Goal: Task Accomplishment & Management: Use online tool/utility

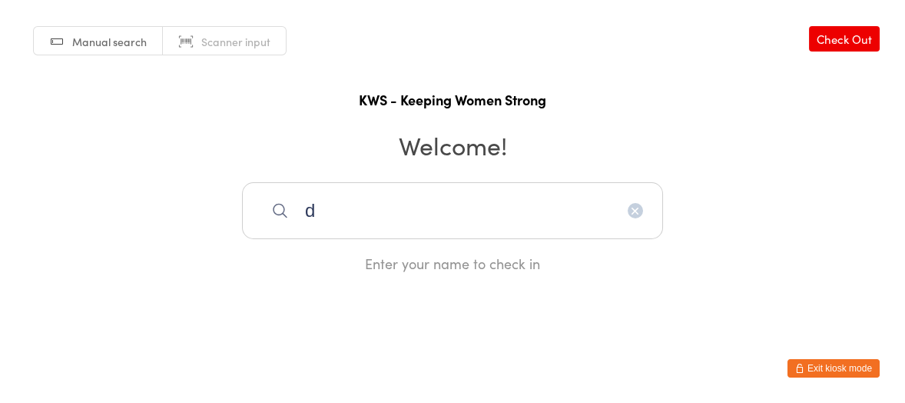
type input "d"
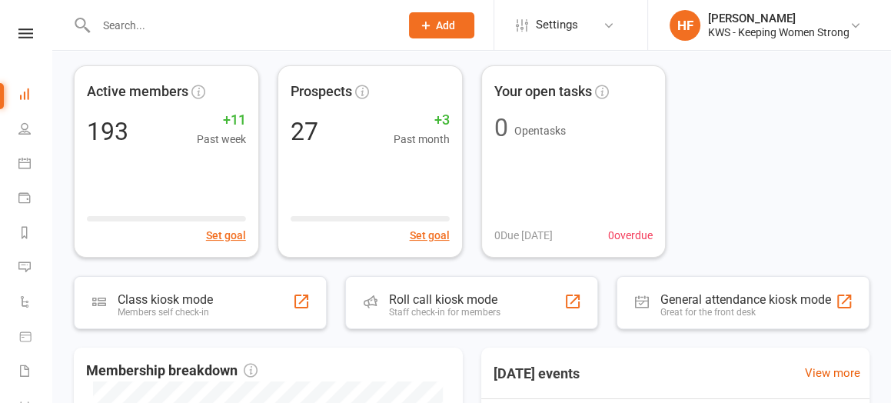
scroll to position [192, 0]
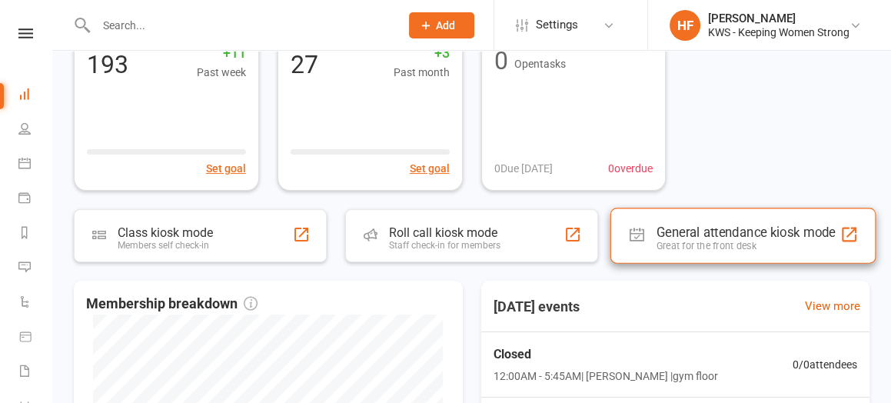
click at [700, 234] on div "General attendance kiosk mode" at bounding box center [745, 231] width 179 height 15
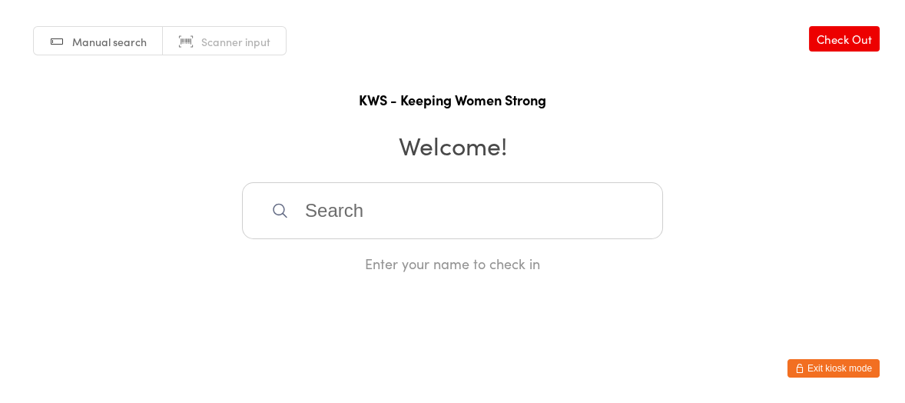
click at [327, 218] on input "search" at bounding box center [452, 210] width 421 height 57
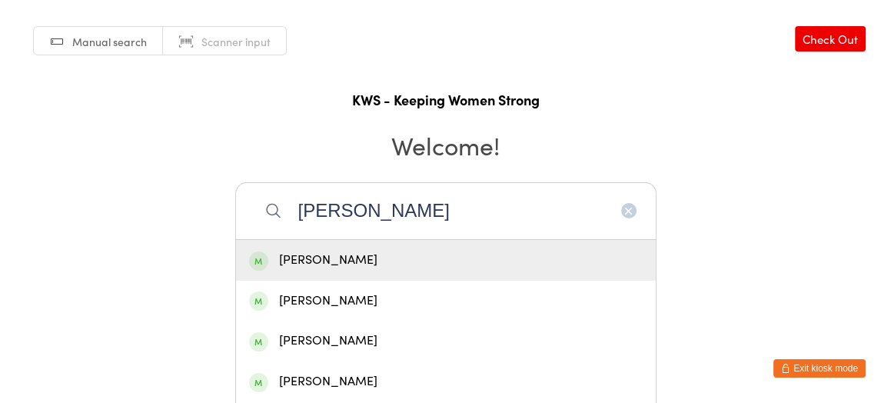
type input "janet"
click at [309, 261] on div "Janet Box" at bounding box center [446, 260] width 394 height 21
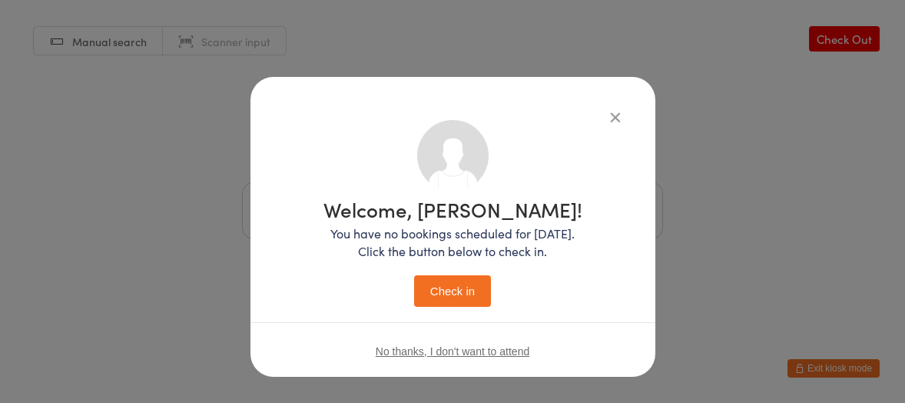
click at [427, 287] on button "Check in" at bounding box center [452, 291] width 77 height 32
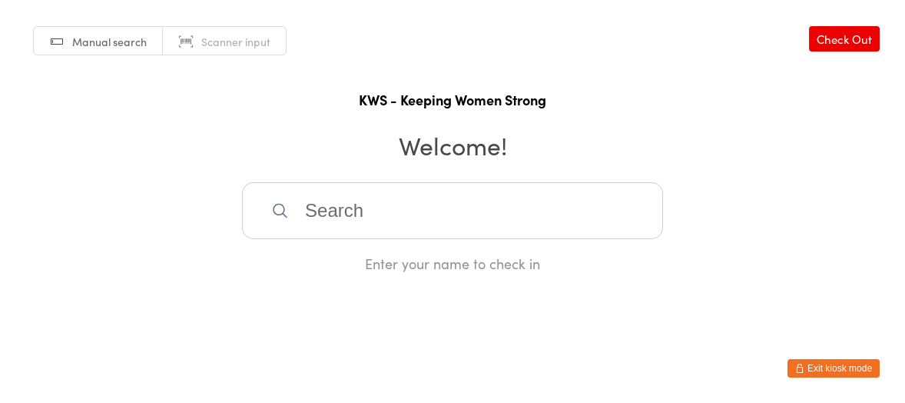
click at [327, 210] on input "search" at bounding box center [452, 210] width 421 height 57
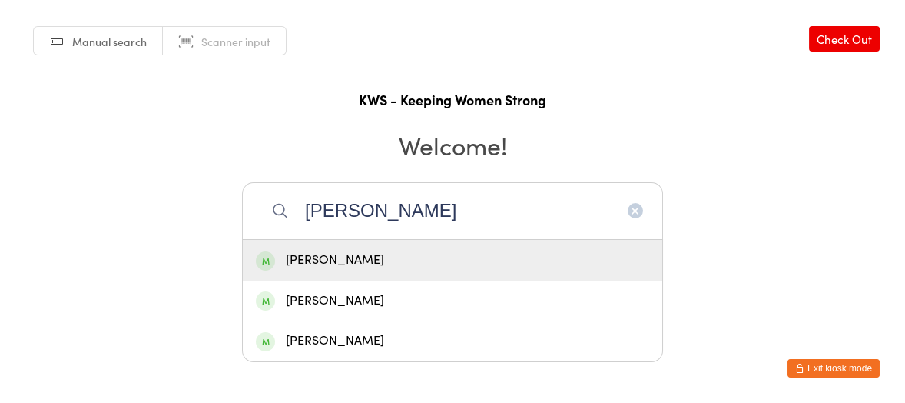
type input "erica mackinn"
click at [345, 257] on div "Erica MacKinnon" at bounding box center [453, 260] width 394 height 21
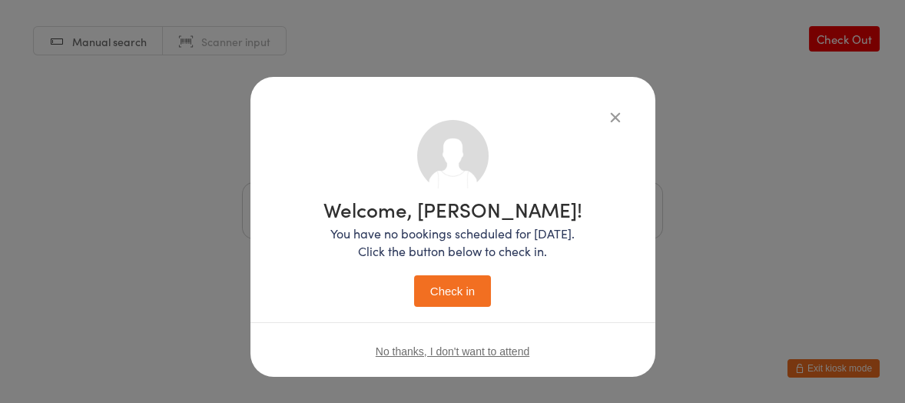
click at [459, 294] on button "Check in" at bounding box center [452, 291] width 77 height 32
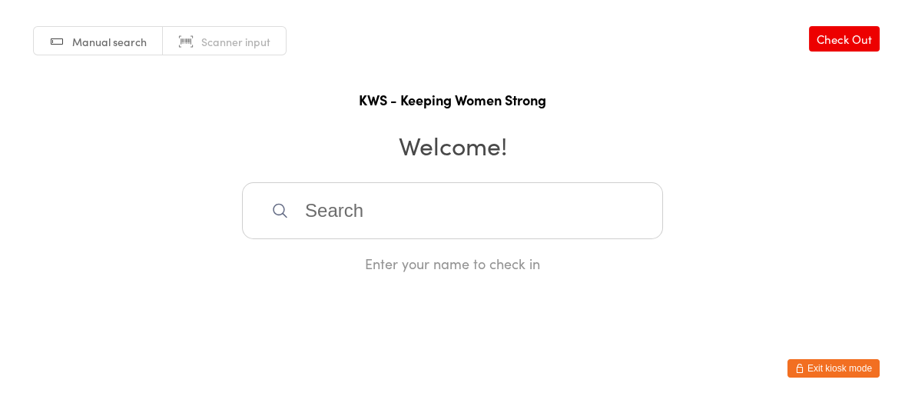
click at [333, 214] on input "search" at bounding box center [452, 210] width 421 height 57
type input "gw"
click at [332, 254] on div "Gwyn Shewan" at bounding box center [453, 260] width 394 height 21
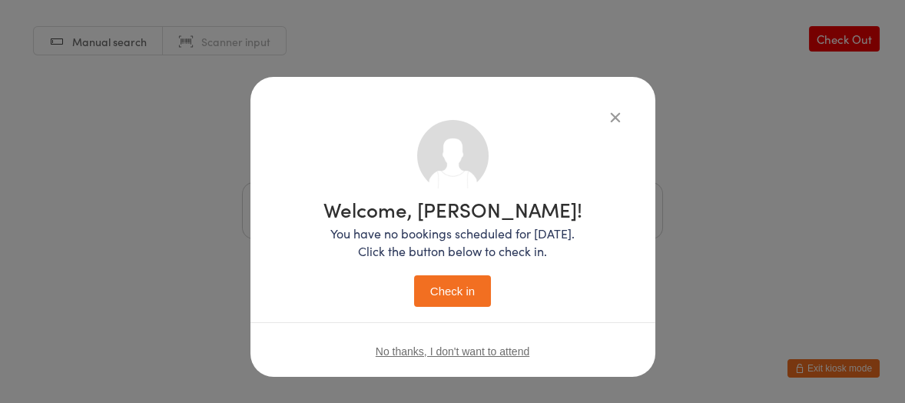
click at [461, 291] on button "Check in" at bounding box center [452, 291] width 77 height 32
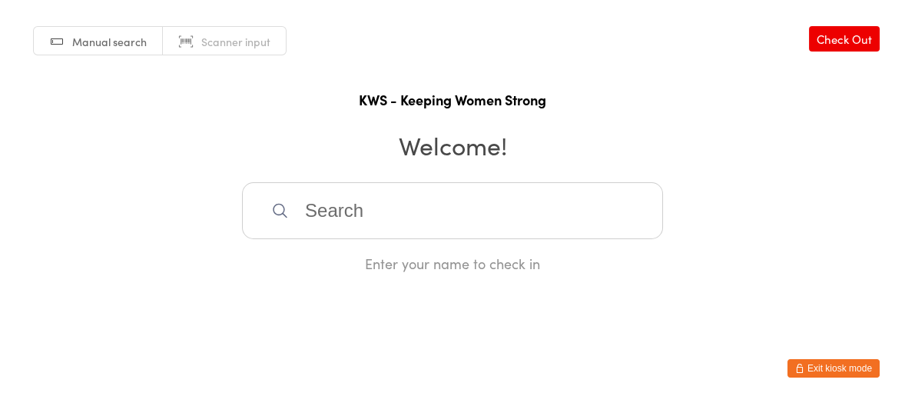
click at [370, 214] on input "search" at bounding box center [452, 210] width 421 height 57
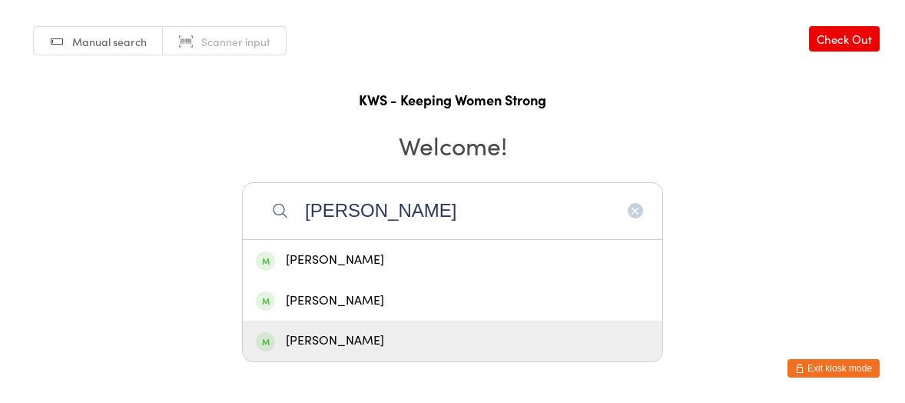
type input "kerr"
click at [374, 339] on div "Kerryl McShane" at bounding box center [453, 340] width 394 height 21
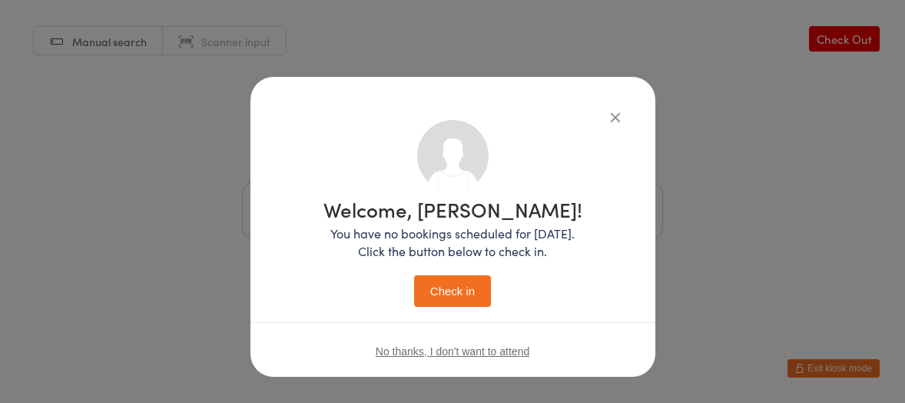
click at [450, 292] on button "Check in" at bounding box center [452, 291] width 77 height 32
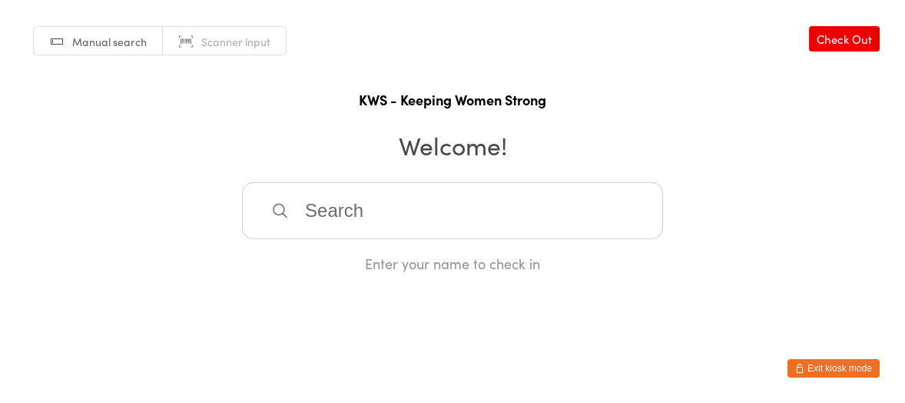
click at [337, 221] on input "search" at bounding box center [452, 210] width 421 height 57
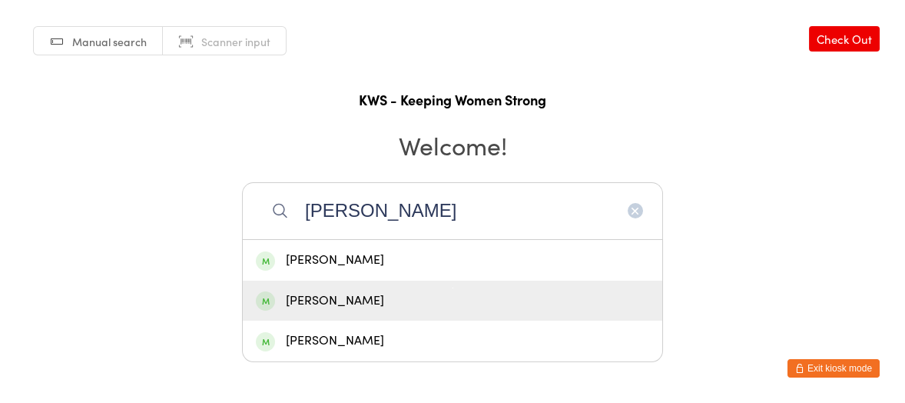
type input "Faye"
click at [316, 294] on div "Faye Skinner" at bounding box center [453, 301] width 394 height 21
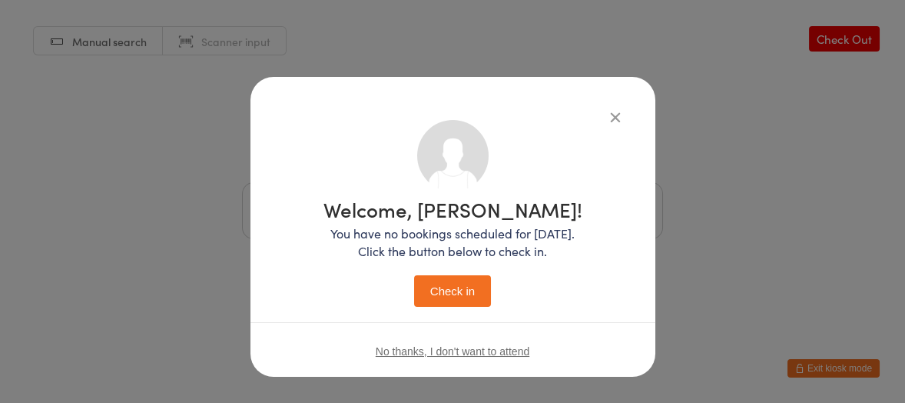
click at [439, 281] on button "Check in" at bounding box center [452, 291] width 77 height 32
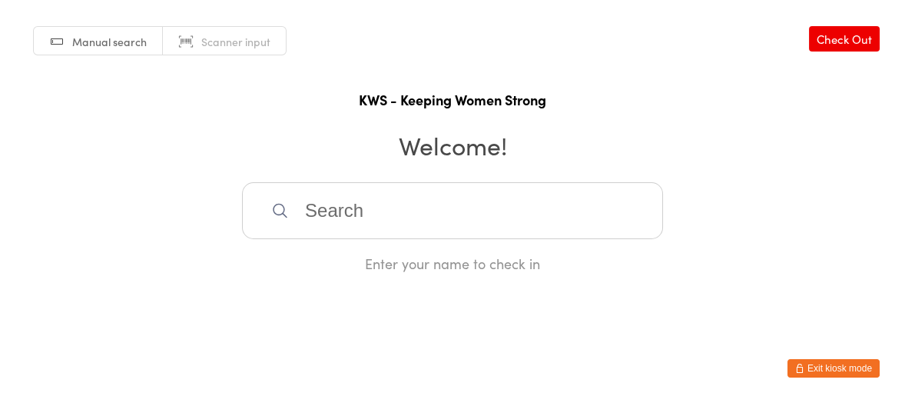
click at [403, 217] on input "search" at bounding box center [452, 210] width 421 height 57
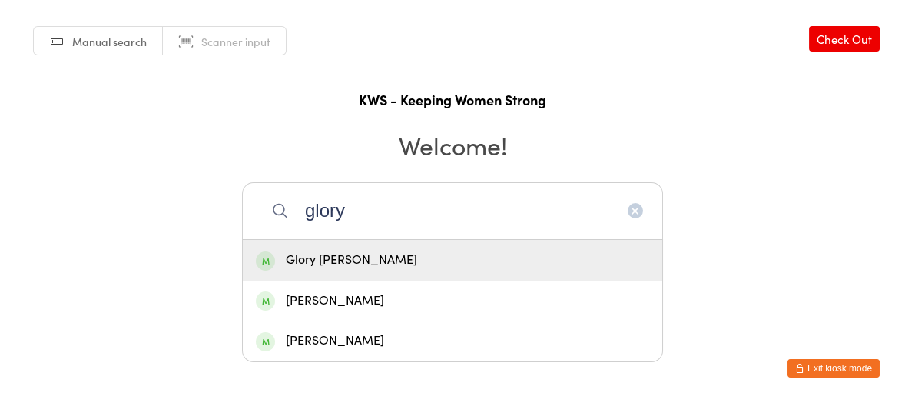
type input "glory"
click at [336, 267] on div "Glory Joseph" at bounding box center [453, 260] width 394 height 21
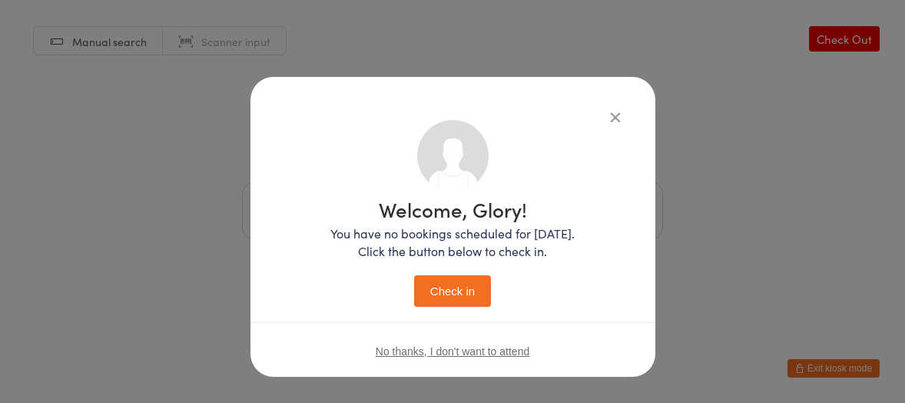
click at [414, 277] on button "Check in" at bounding box center [452, 291] width 77 height 32
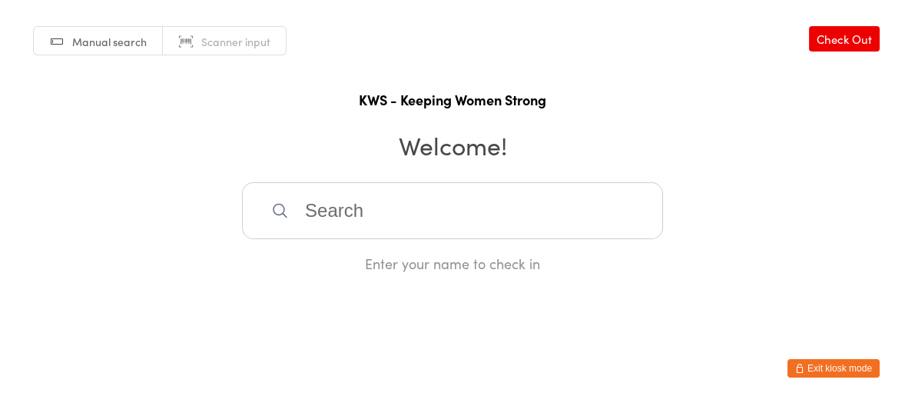
click at [330, 208] on input "search" at bounding box center [452, 210] width 421 height 57
type input "bri"
drag, startPoint x: 339, startPoint y: 254, endPoint x: 349, endPoint y: 258, distance: 10.7
click at [340, 257] on div "Bridget Collins" at bounding box center [453, 260] width 394 height 21
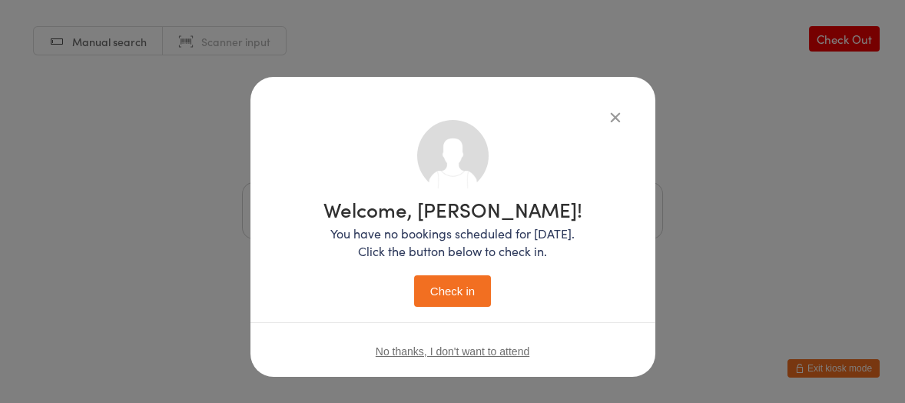
click at [445, 286] on button "Check in" at bounding box center [452, 291] width 77 height 32
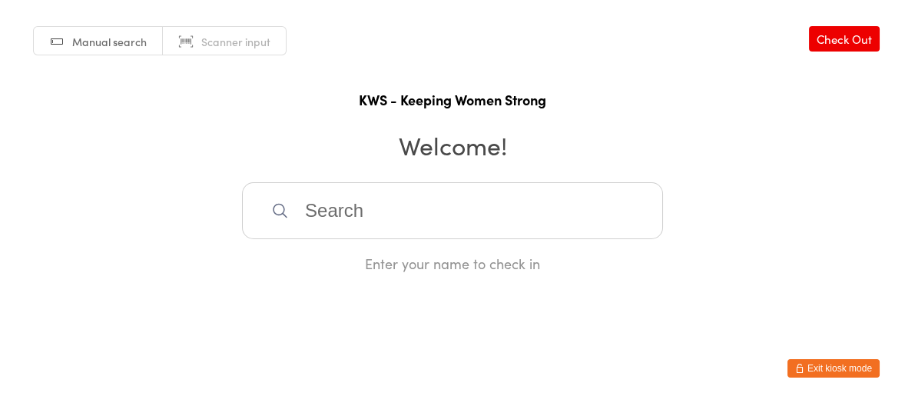
click at [322, 212] on input "search" at bounding box center [452, 210] width 421 height 57
type input "lorr"
click at [339, 257] on div "Lorraine McGuire" at bounding box center [453, 260] width 394 height 21
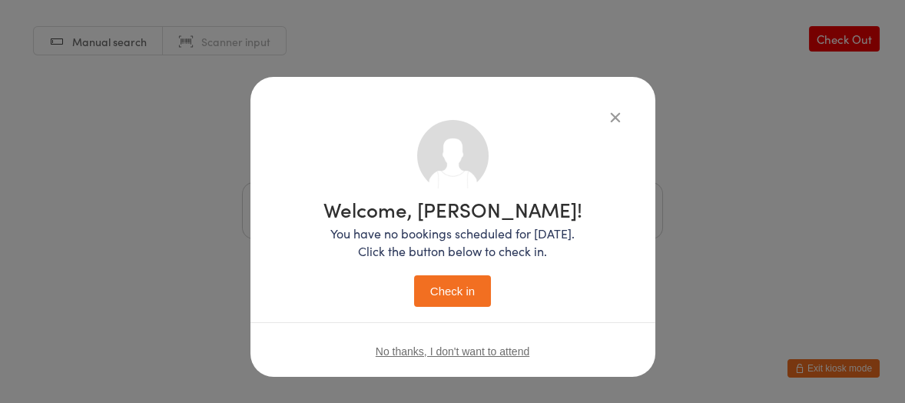
click at [450, 284] on button "Check in" at bounding box center [452, 291] width 77 height 32
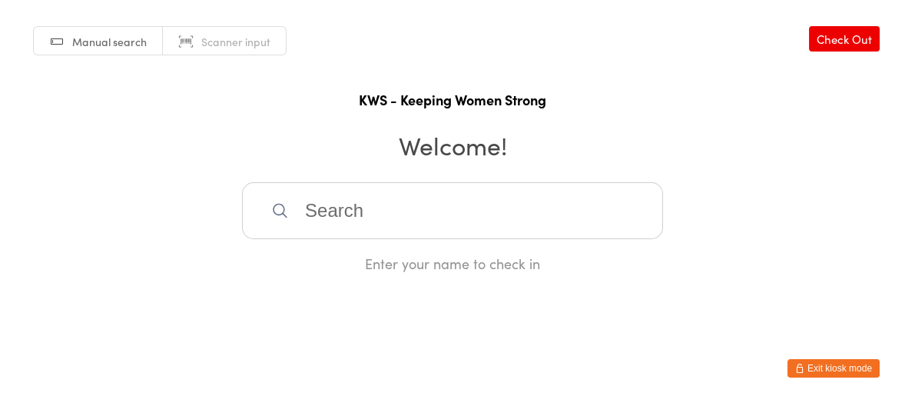
click at [314, 205] on input "search" at bounding box center [452, 210] width 421 height 57
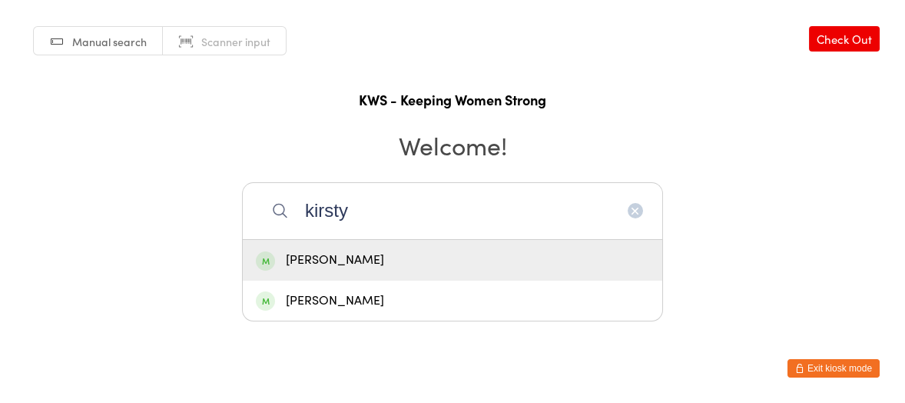
type input "kirsty"
click at [338, 262] on div "Kirsty Pinder" at bounding box center [453, 260] width 394 height 21
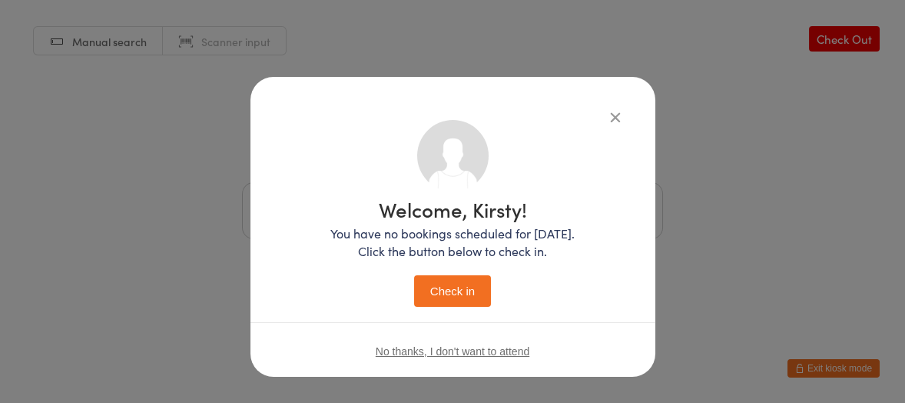
click at [444, 290] on button "Check in" at bounding box center [452, 291] width 77 height 32
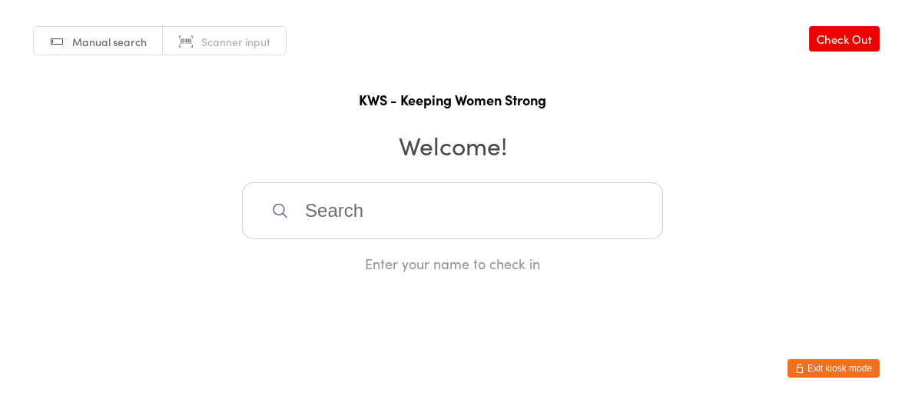
click at [285, 201] on input "search" at bounding box center [452, 210] width 421 height 57
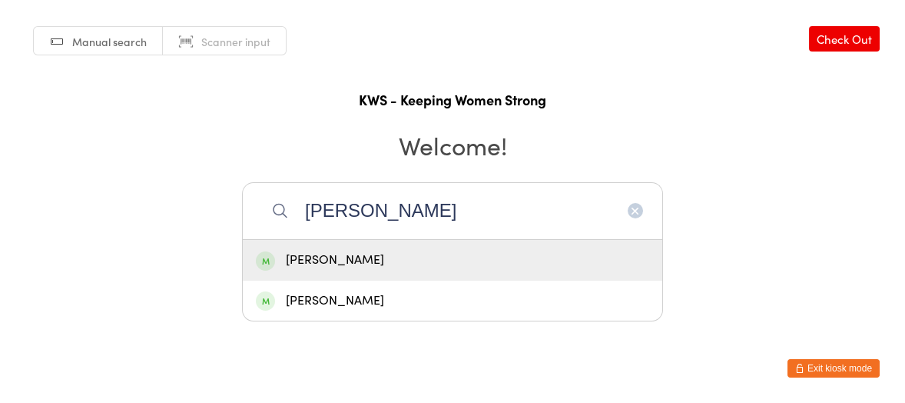
type input "roslyn"
click at [294, 258] on div "Roslyn Bartholomaeus" at bounding box center [453, 260] width 394 height 21
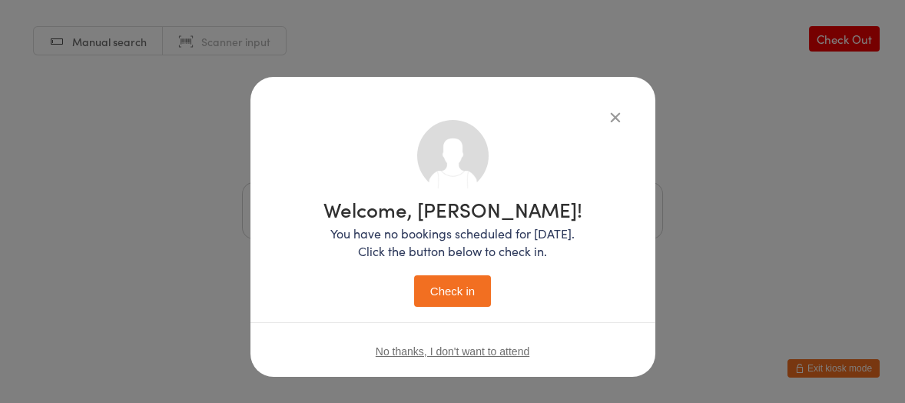
click at [437, 284] on button "Check in" at bounding box center [452, 291] width 77 height 32
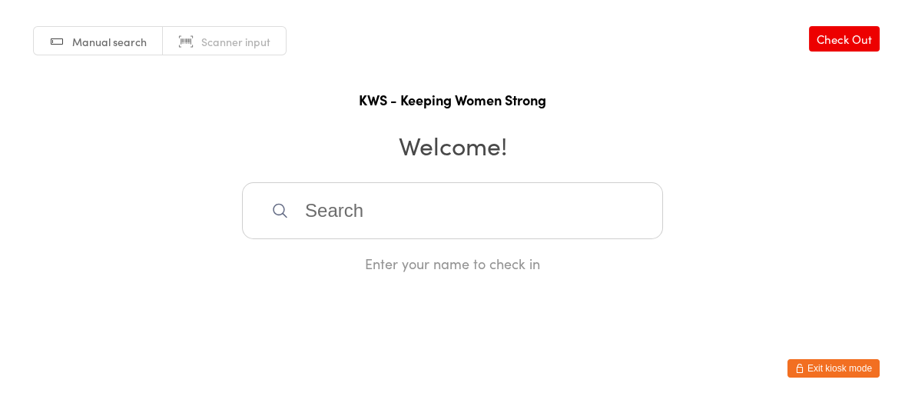
click at [327, 209] on input "search" at bounding box center [452, 210] width 421 height 57
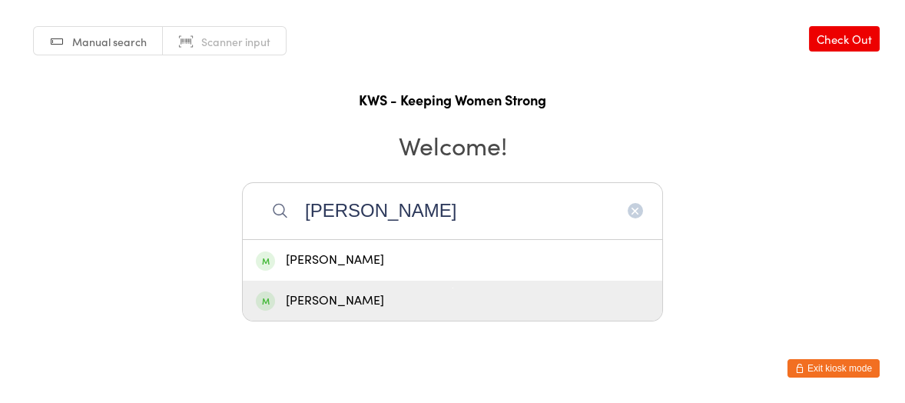
type input "helen f"
click at [331, 293] on div "Helen Fisher" at bounding box center [453, 301] width 394 height 21
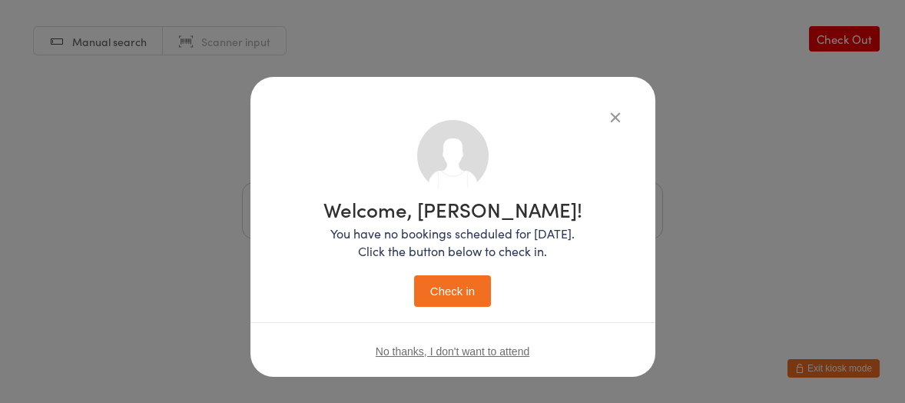
click at [441, 288] on button "Check in" at bounding box center [452, 291] width 77 height 32
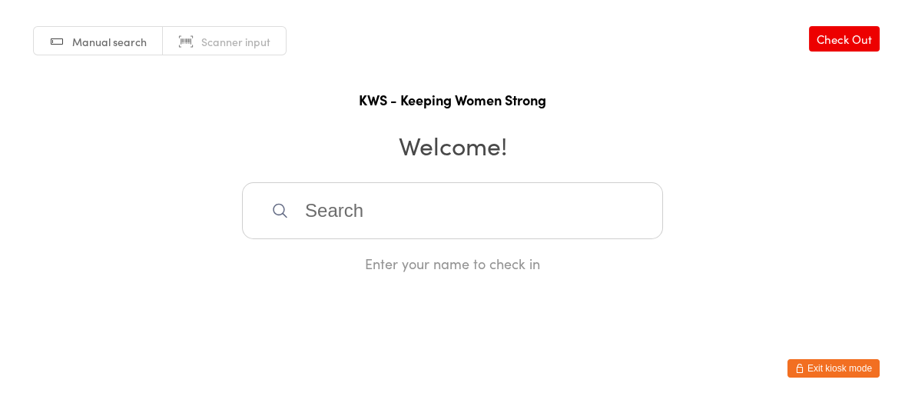
click at [379, 198] on input "search" at bounding box center [452, 210] width 421 height 57
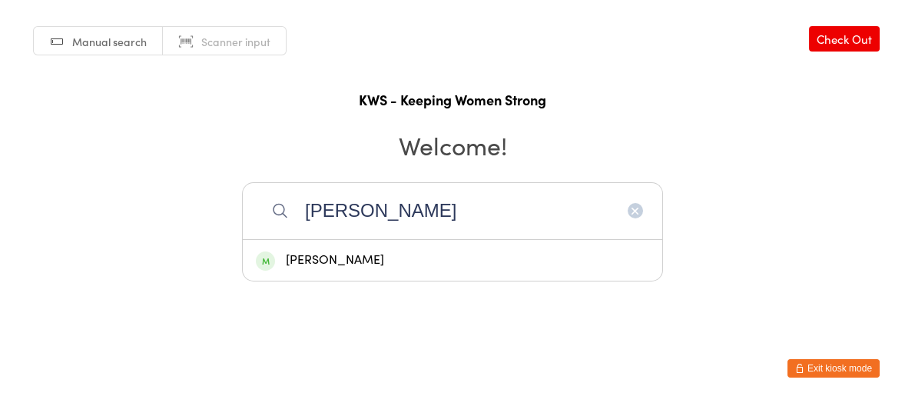
type input "denise"
click at [329, 258] on div "Denise McIvor" at bounding box center [453, 260] width 394 height 21
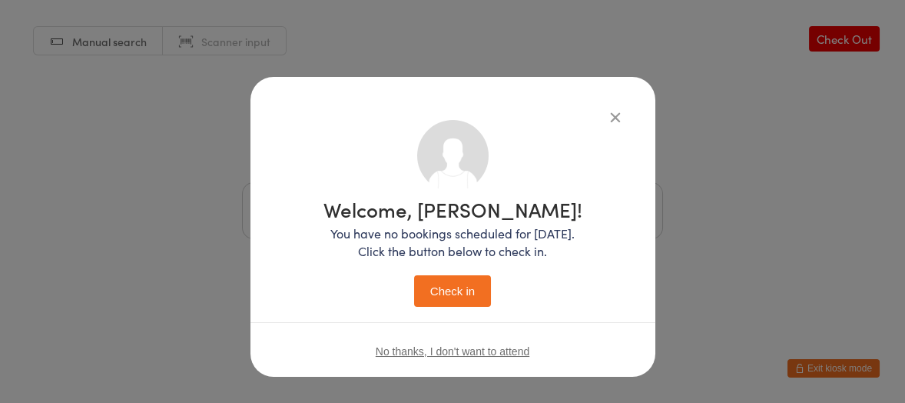
click at [457, 292] on button "Check in" at bounding box center [452, 291] width 77 height 32
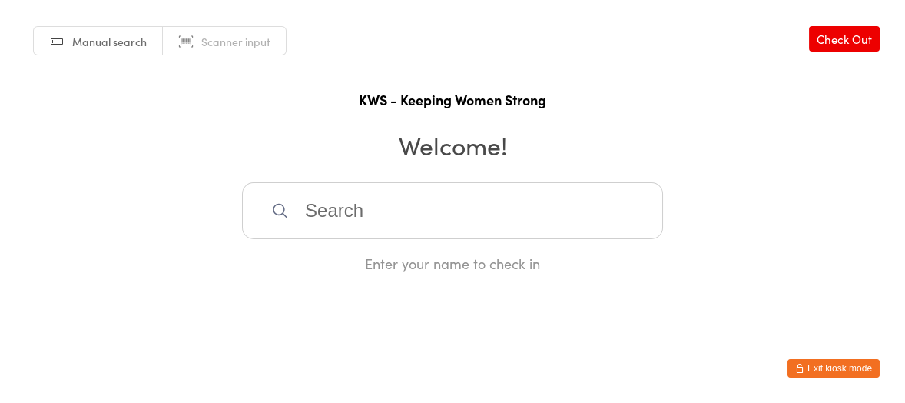
click at [301, 210] on input "search" at bounding box center [452, 210] width 421 height 57
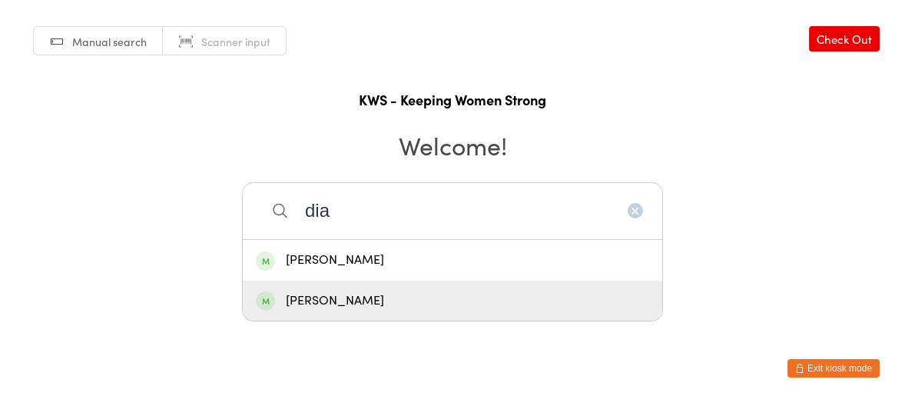
type input "dia"
click at [357, 299] on div "Diane Williams" at bounding box center [453, 301] width 394 height 21
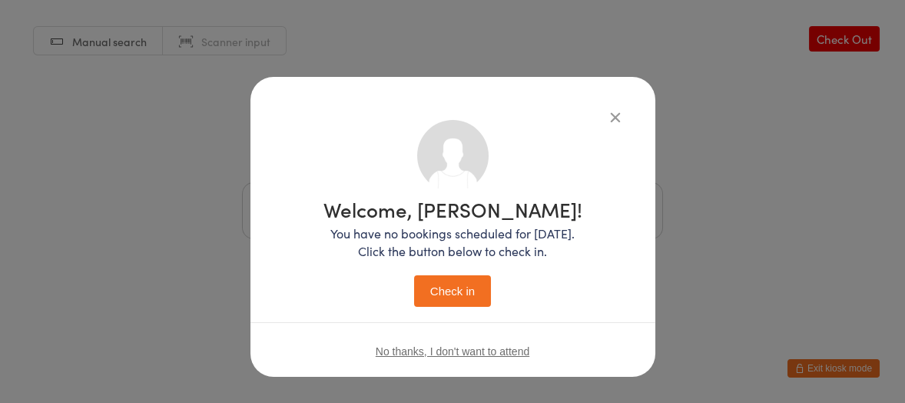
click at [448, 291] on button "Check in" at bounding box center [452, 291] width 77 height 32
